Goal: Information Seeking & Learning: Learn about a topic

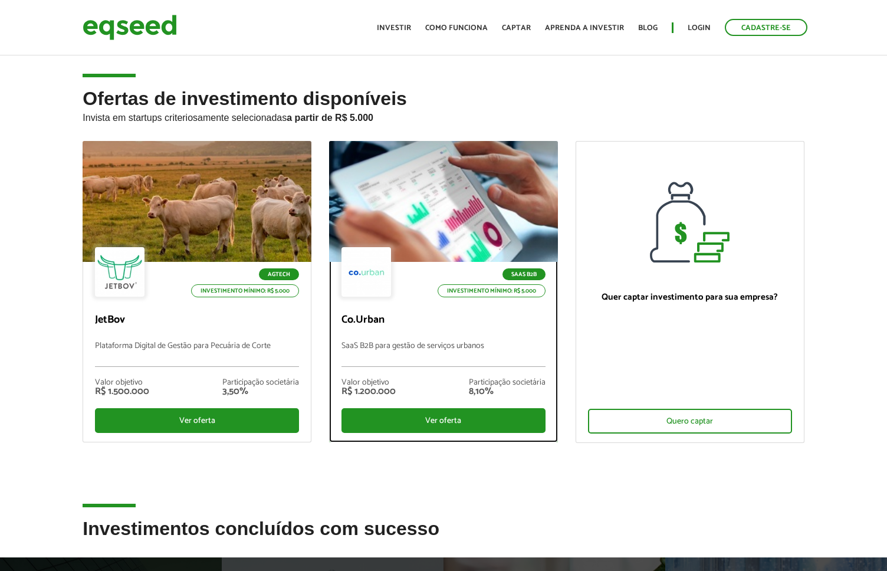
click at [406, 267] on div "SaaS B2B Investimento mínimo: R$ 5.000" at bounding box center [444, 273] width 204 height 52
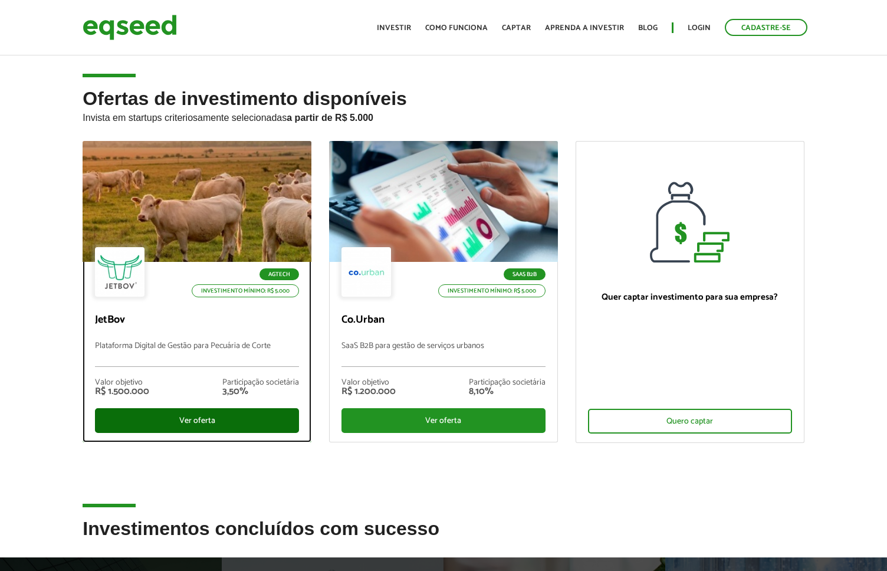
click at [180, 419] on div "Ver oferta" at bounding box center [197, 420] width 204 height 25
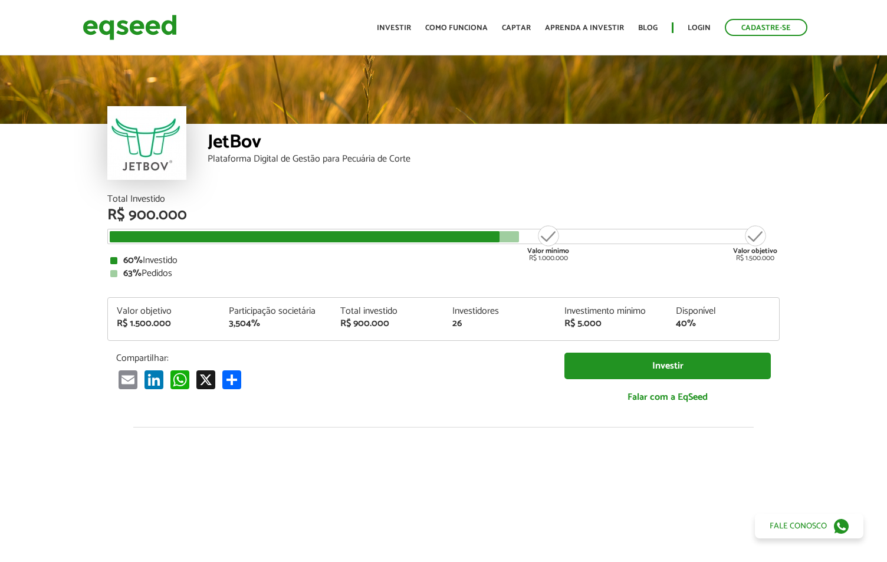
scroll to position [1334, 0]
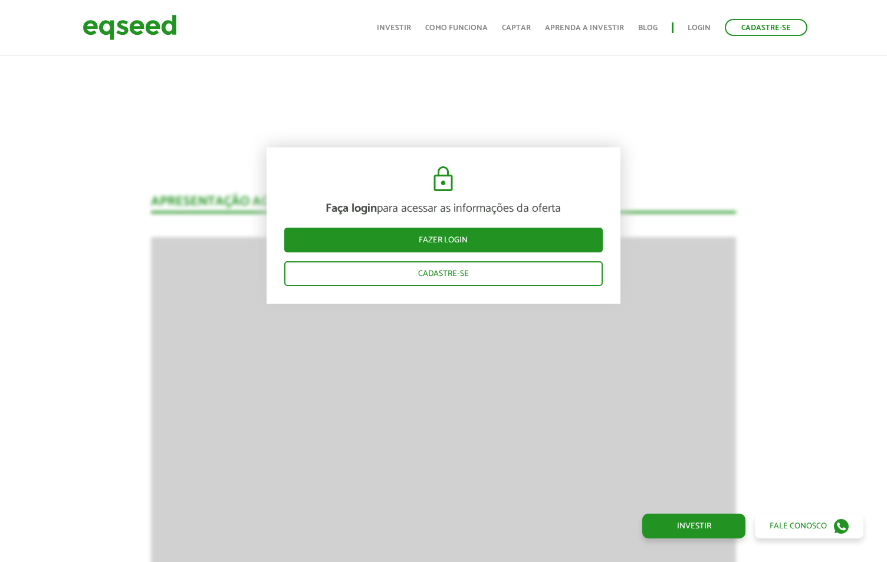
scroll to position [1587, 0]
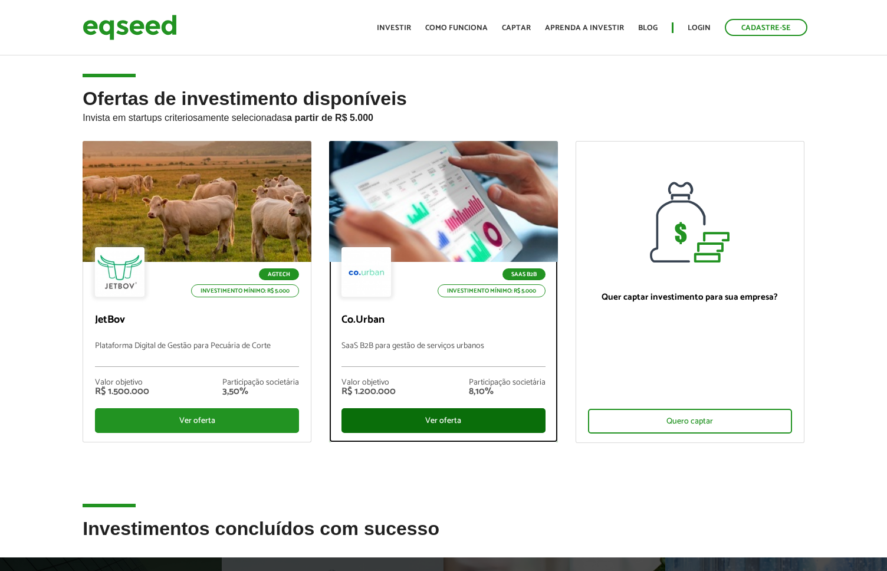
click at [473, 410] on div "Ver oferta" at bounding box center [444, 420] width 204 height 25
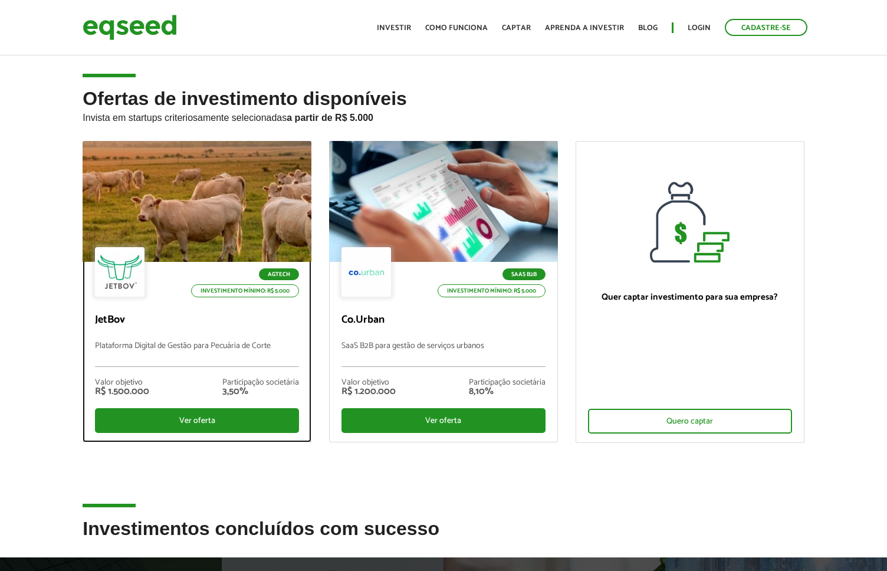
click at [205, 244] on div at bounding box center [197, 201] width 274 height 145
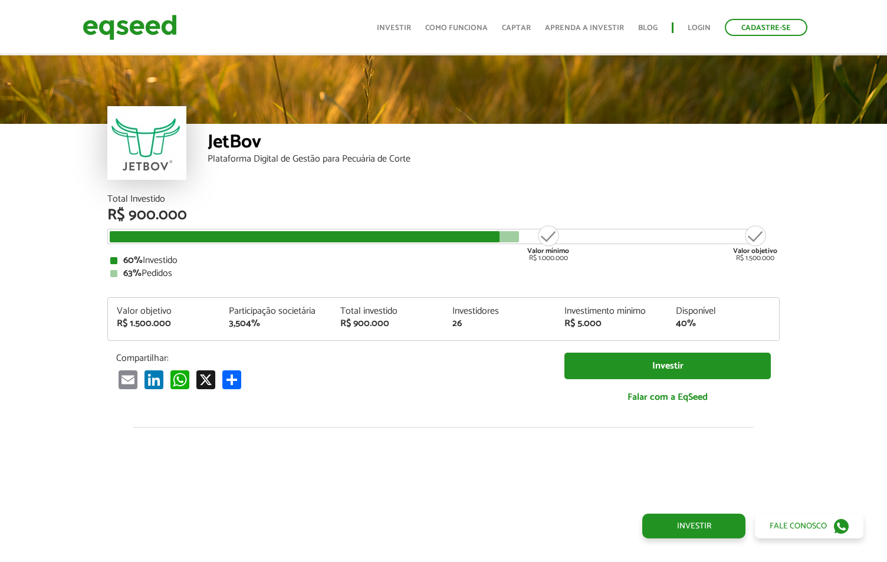
scroll to position [1334, 0]
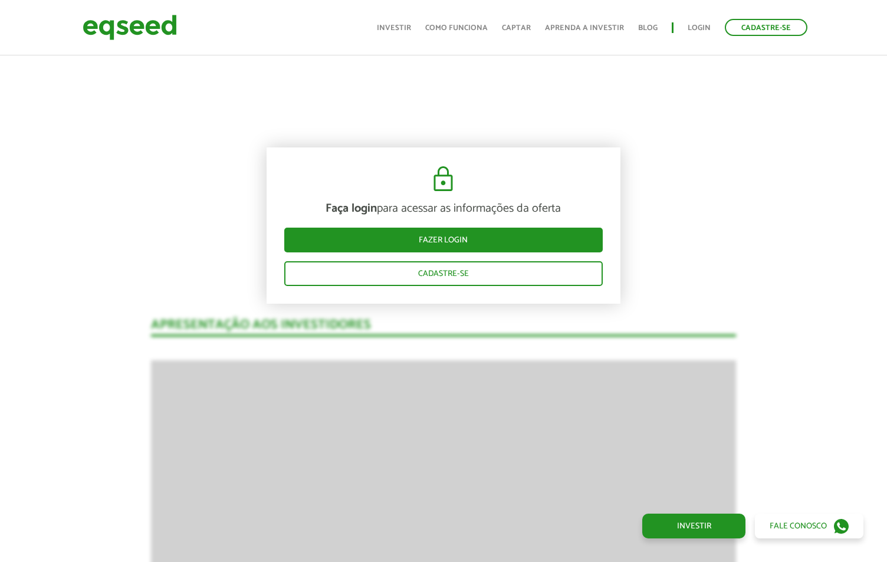
drag, startPoint x: 224, startPoint y: 276, endPoint x: 252, endPoint y: 264, distance: 30.9
